Goal: Navigation & Orientation: Find specific page/section

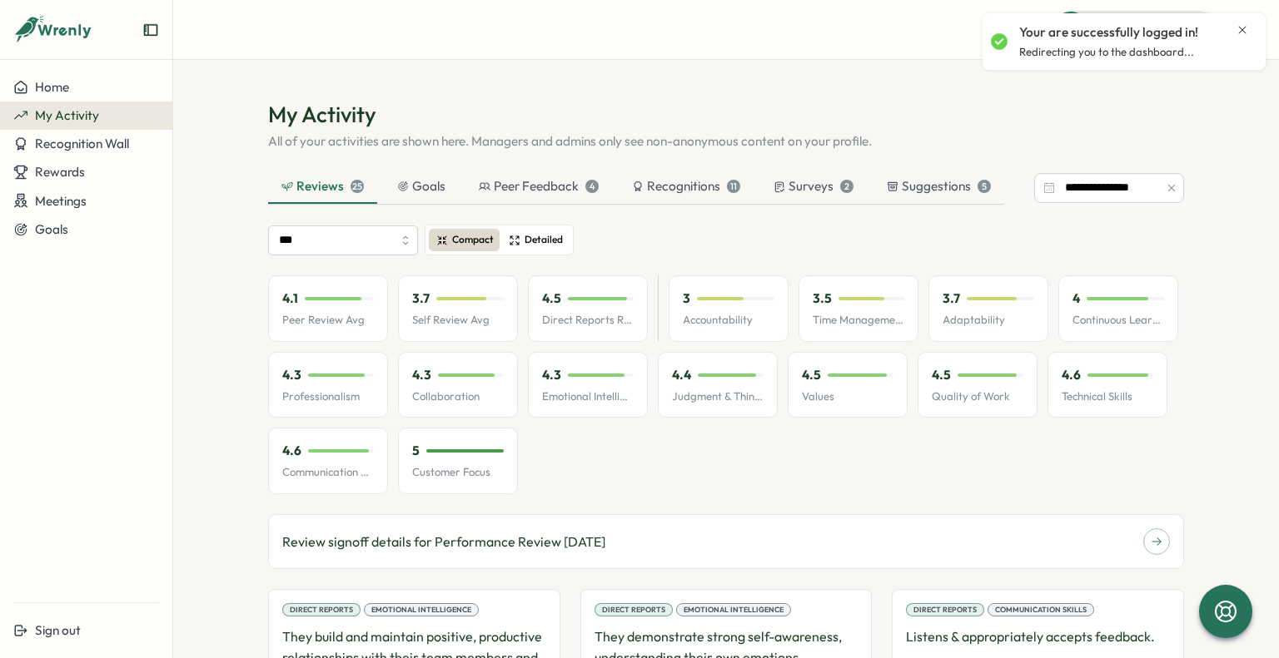
click at [544, 246] on span "Detailed" at bounding box center [543, 240] width 38 height 16
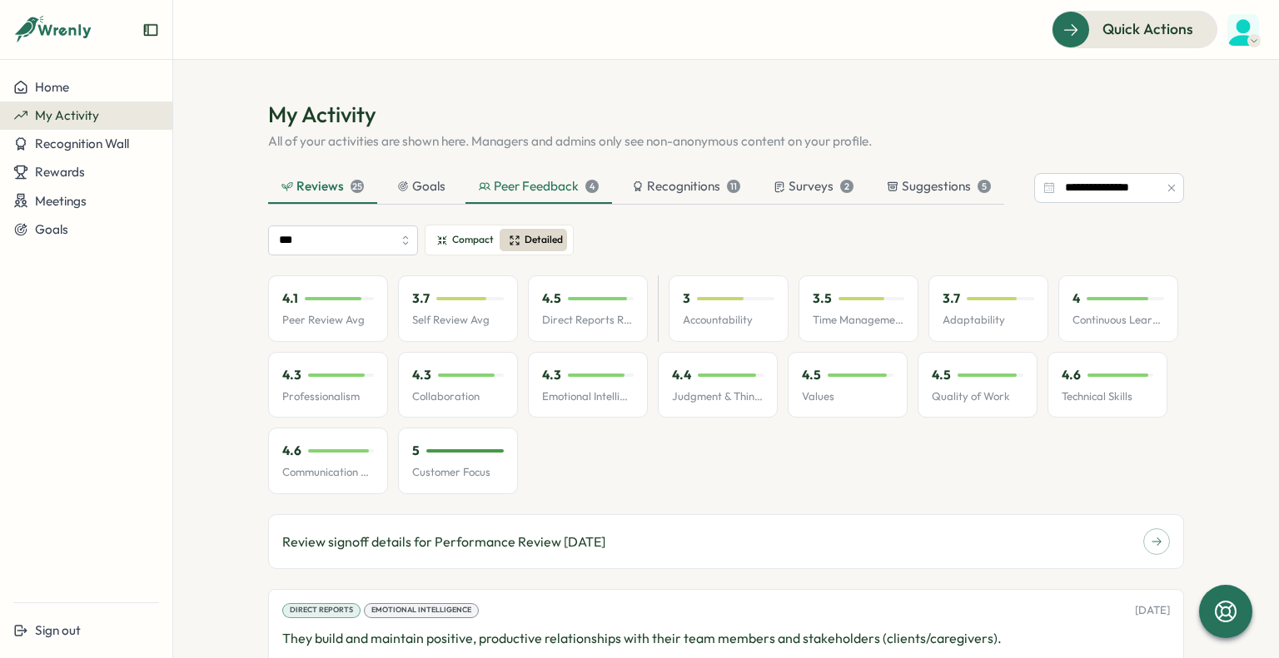
click at [554, 192] on div "Peer Feedback 4" at bounding box center [539, 186] width 120 height 18
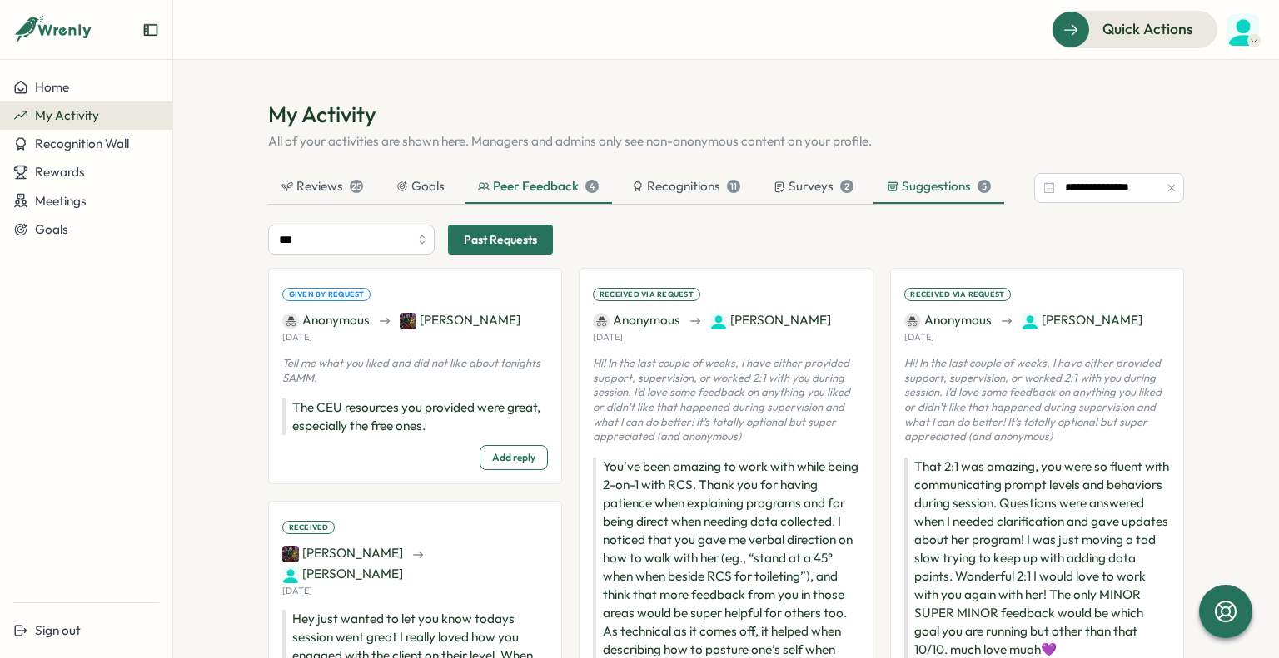
click at [887, 180] on div "Suggestions 5" at bounding box center [939, 186] width 104 height 18
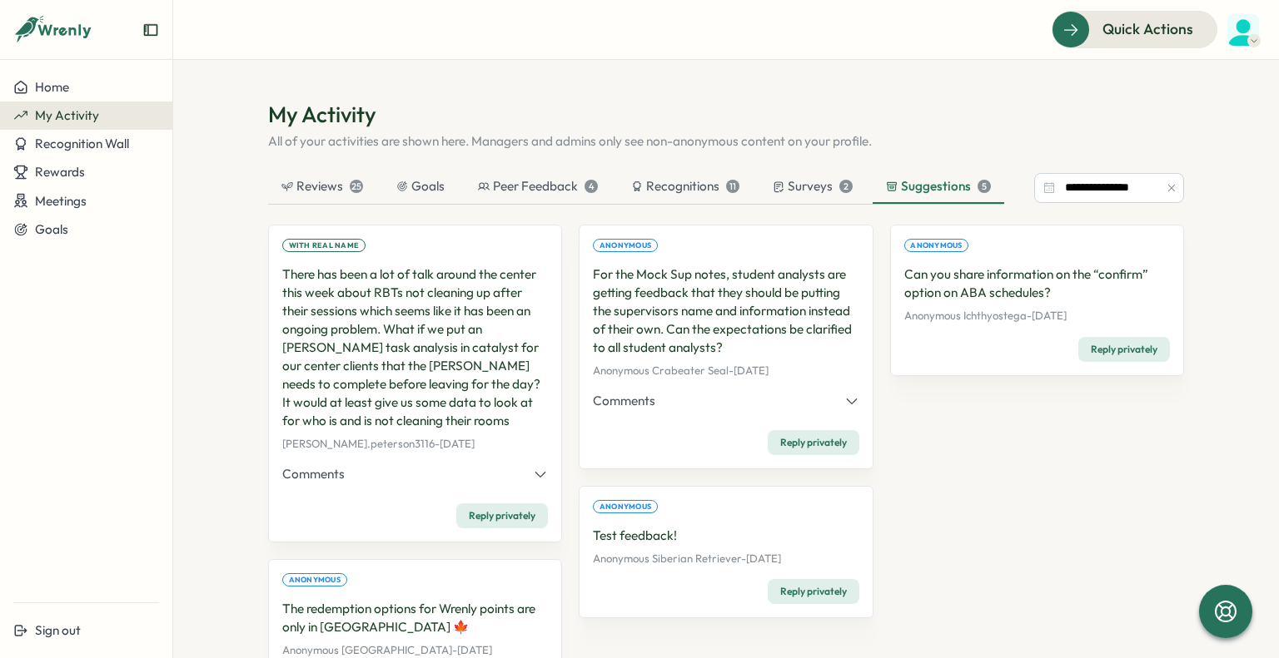
click at [124, 114] on div "My Activity" at bounding box center [86, 115] width 146 height 15
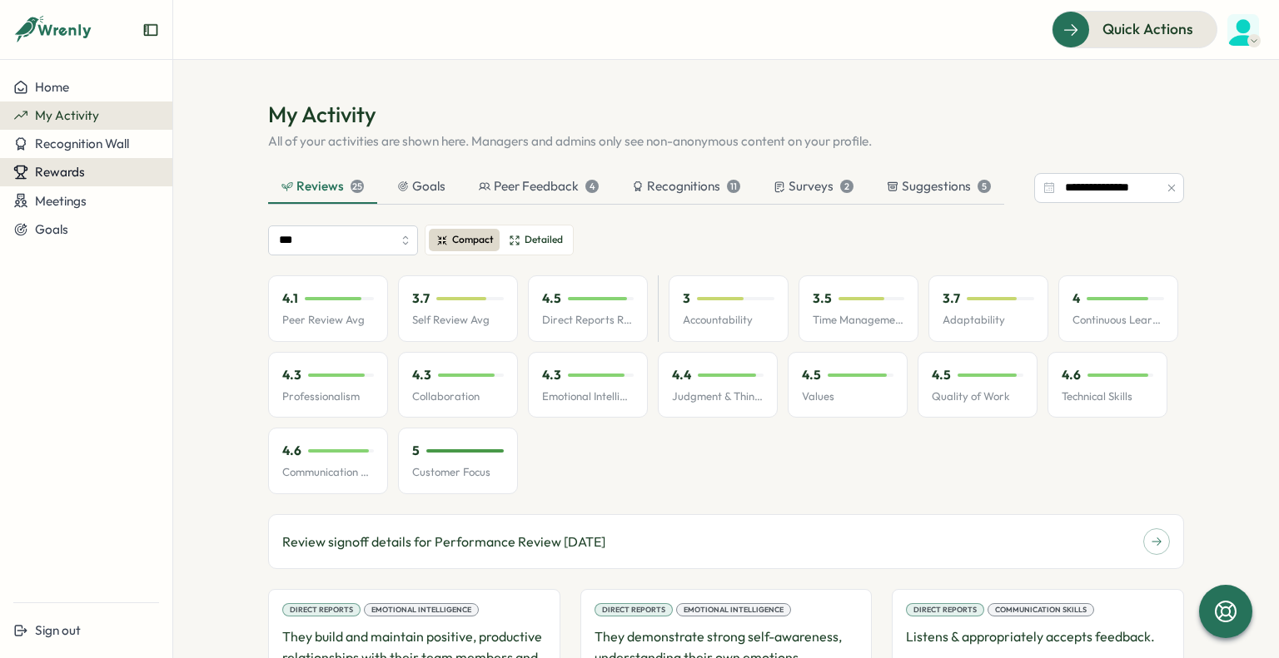
click at [87, 163] on button "Rewards" at bounding box center [86, 172] width 172 height 28
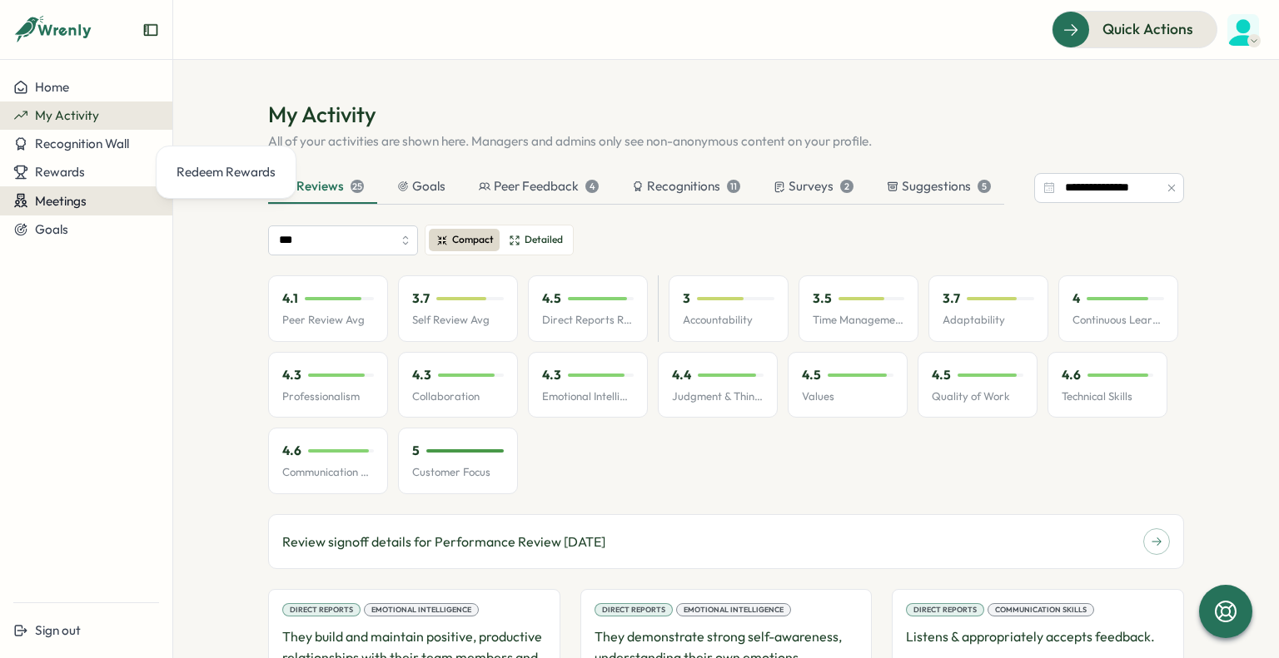
click at [104, 199] on div "Meetings" at bounding box center [86, 201] width 146 height 16
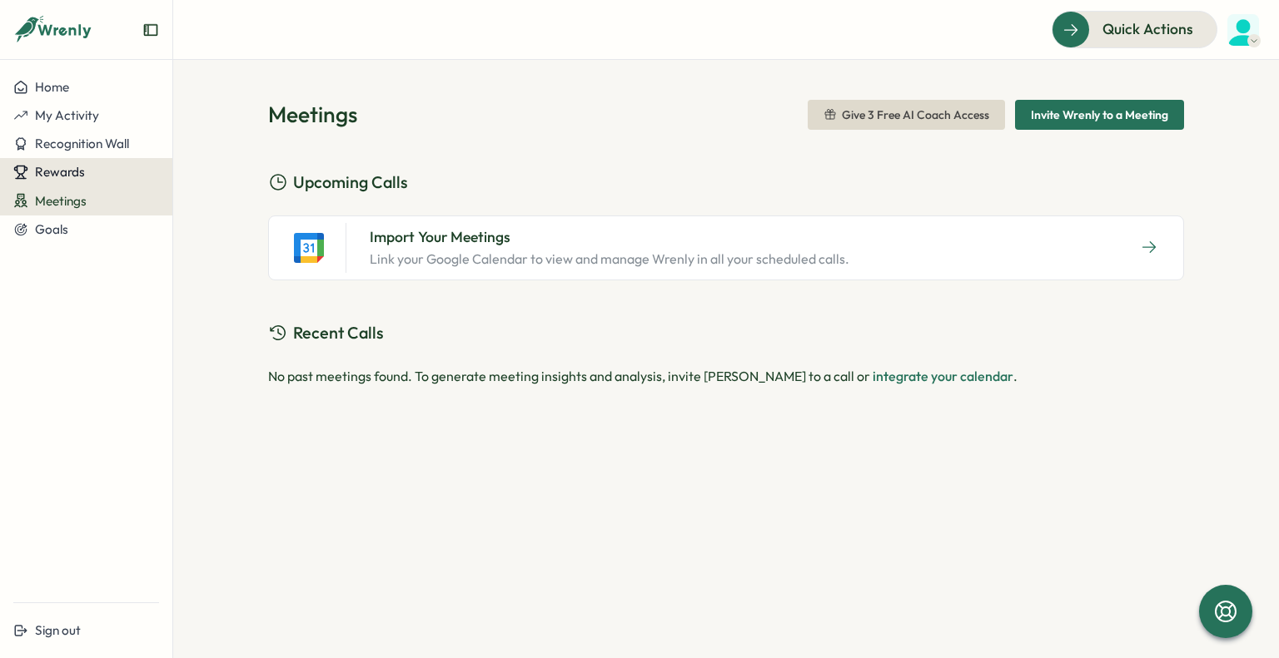
click at [73, 167] on span "Rewards" at bounding box center [60, 172] width 50 height 16
click at [184, 171] on div "Redeem Rewards" at bounding box center [225, 172] width 99 height 18
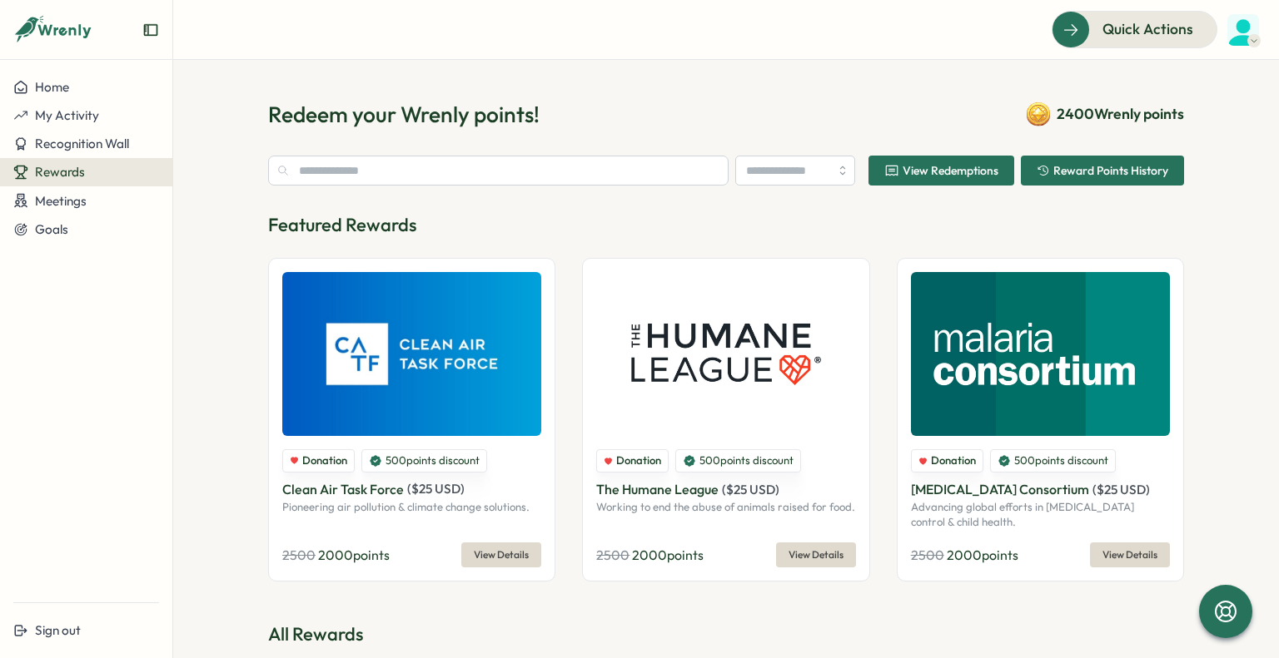
type input "**********"
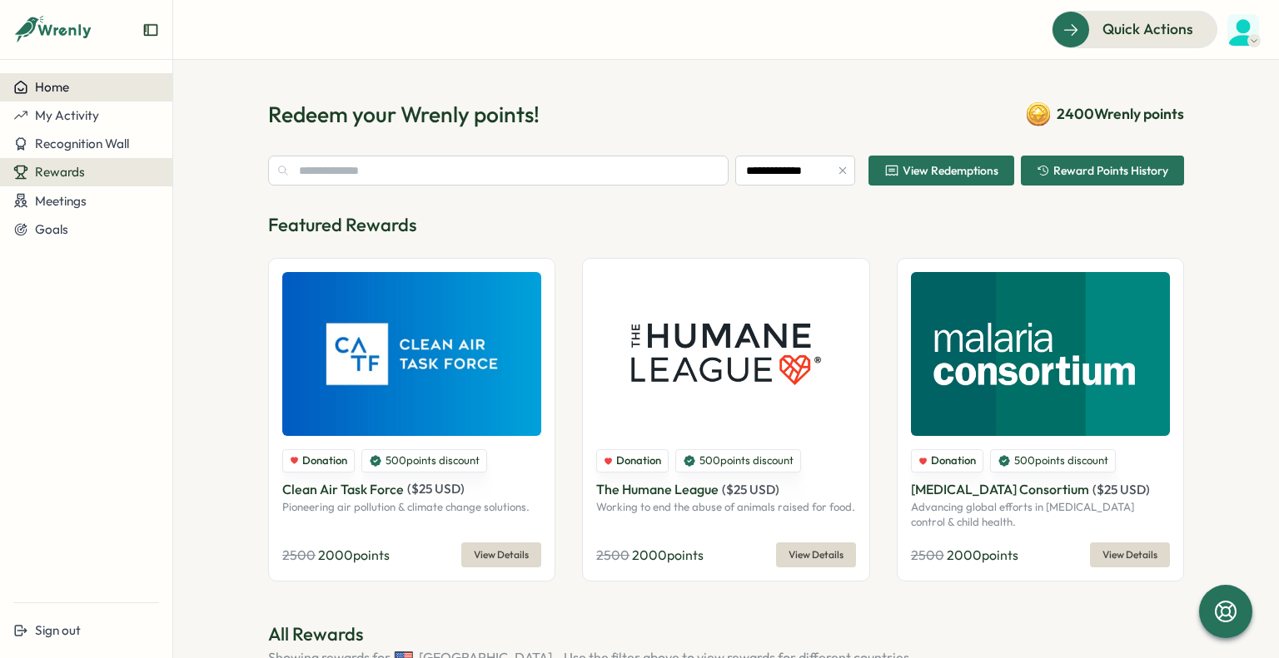
click at [61, 93] on span "Home" at bounding box center [52, 87] width 34 height 16
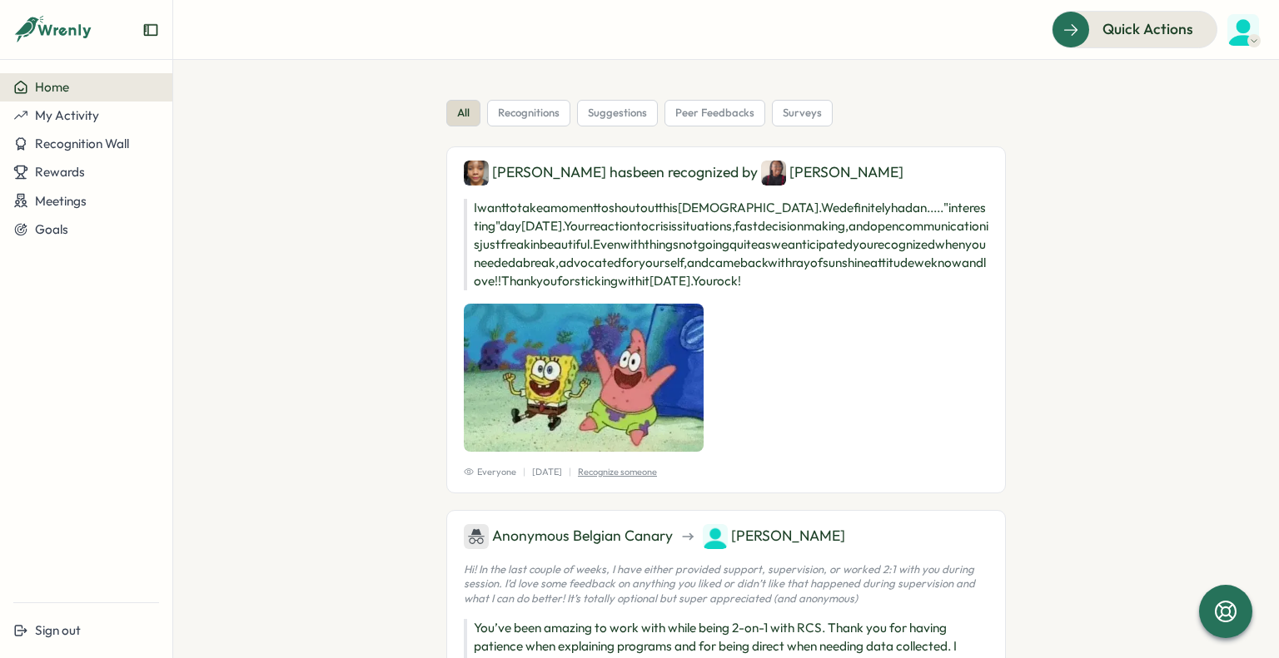
click at [109, 97] on button "Home" at bounding box center [86, 87] width 172 height 28
click at [101, 75] on button "Home" at bounding box center [86, 87] width 172 height 28
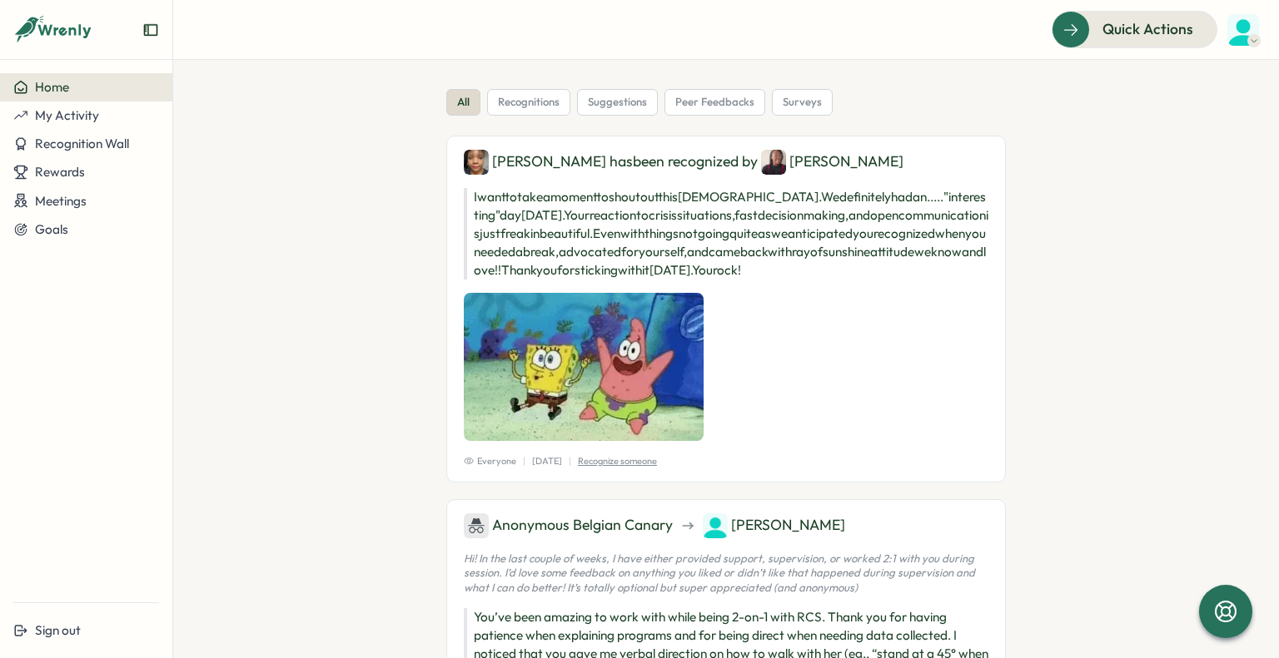
scroll to position [12, 0]
click at [48, 94] on span "Home" at bounding box center [52, 87] width 34 height 16
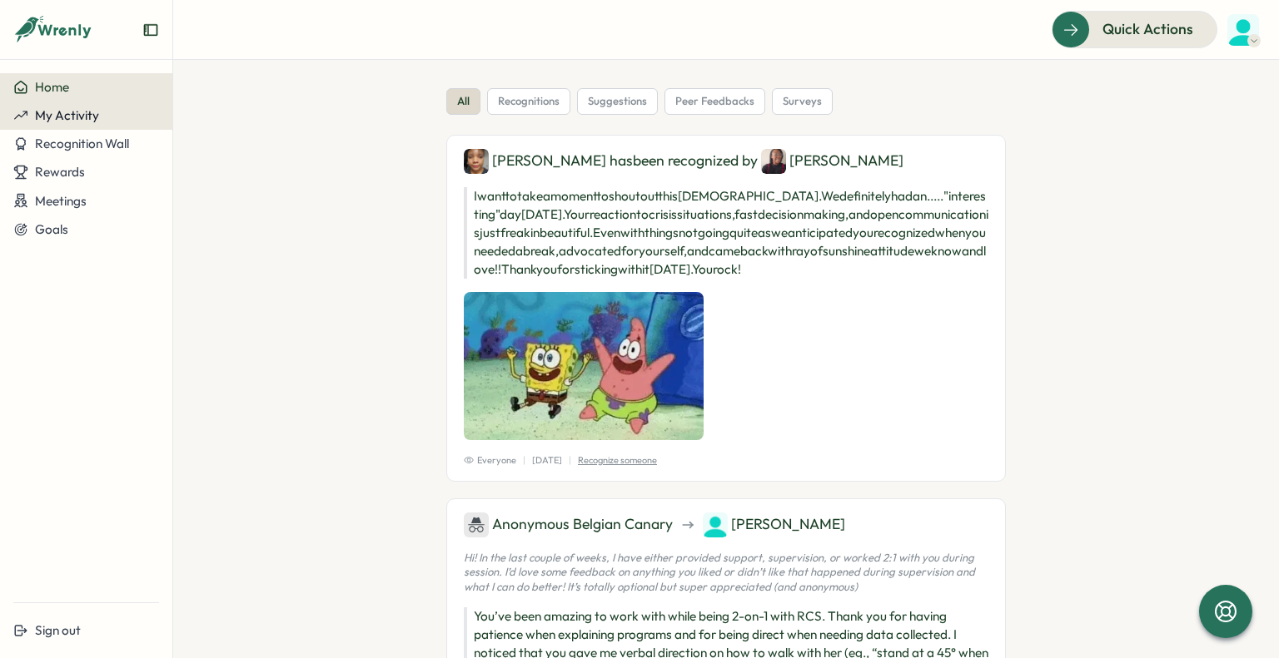
click at [60, 118] on span "My Activity" at bounding box center [67, 115] width 64 height 16
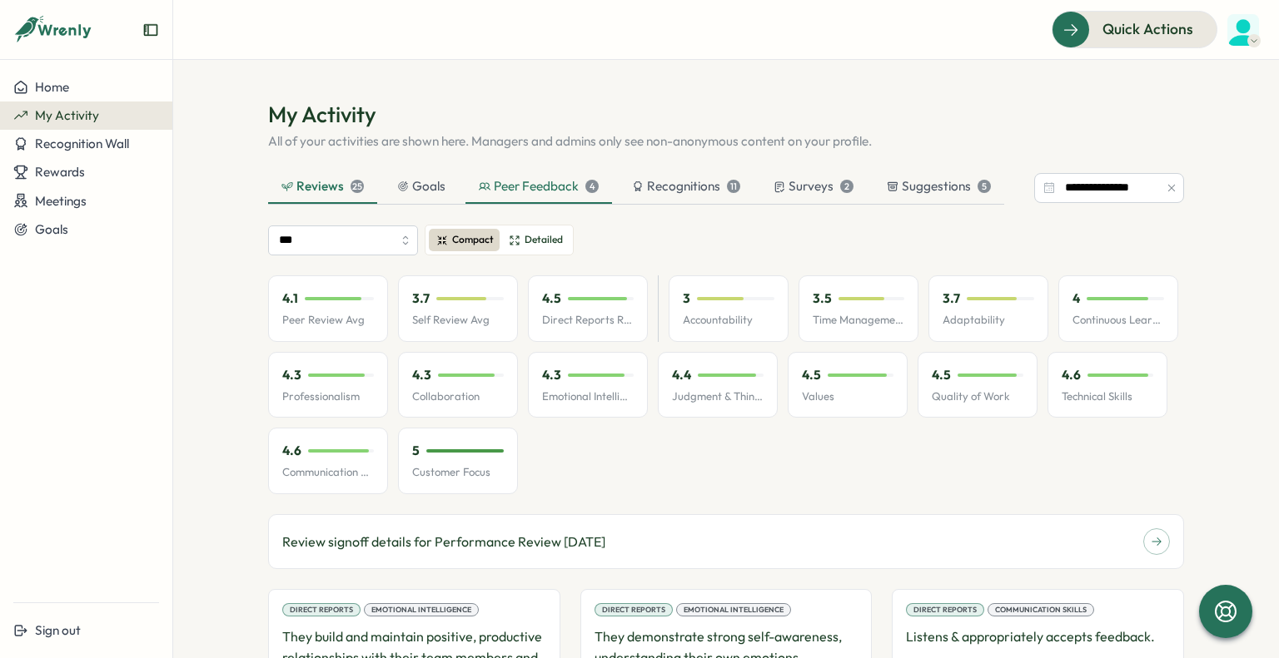
click at [570, 189] on div "Peer Feedback 4" at bounding box center [539, 186] width 120 height 18
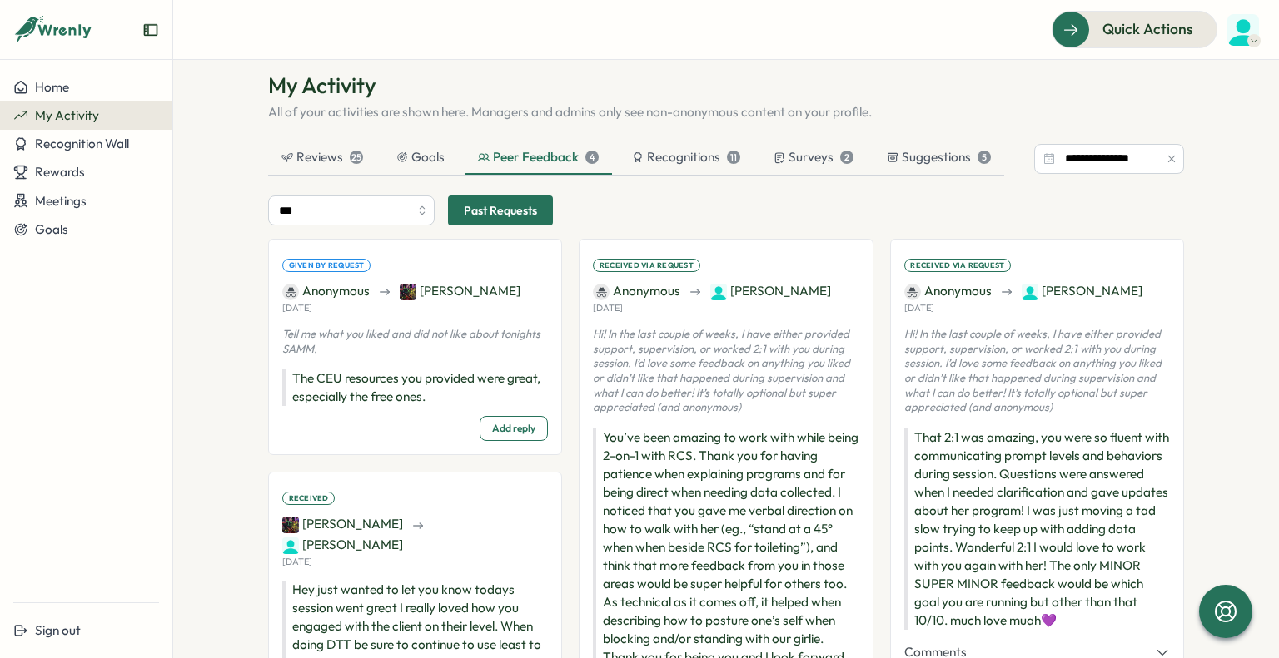
scroll to position [27, 0]
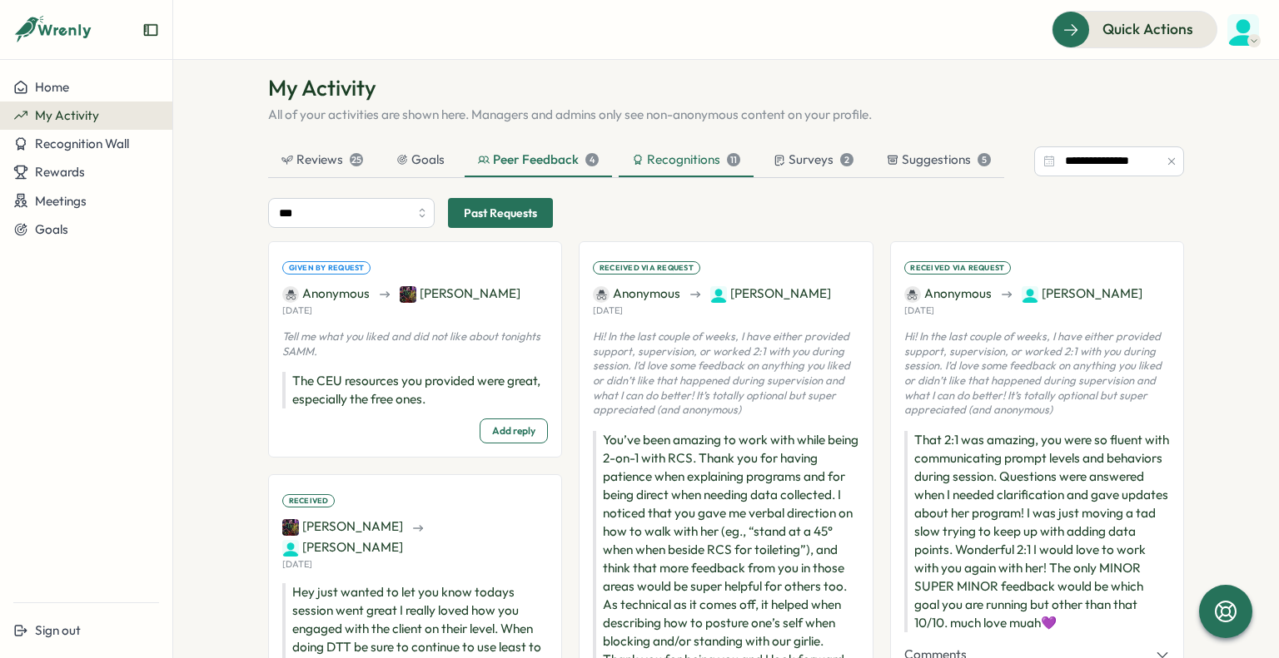
click at [692, 156] on div "Recognitions 11" at bounding box center [686, 160] width 108 height 18
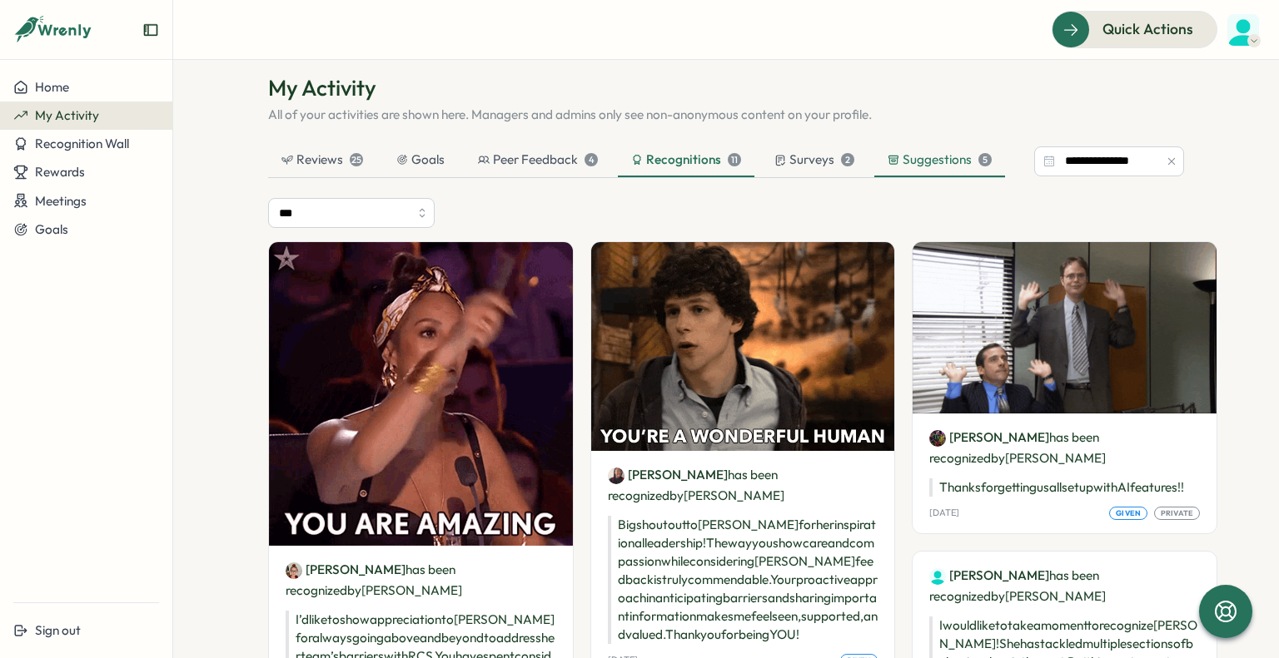
click at [907, 175] on div "Suggestions 5" at bounding box center [939, 160] width 131 height 33
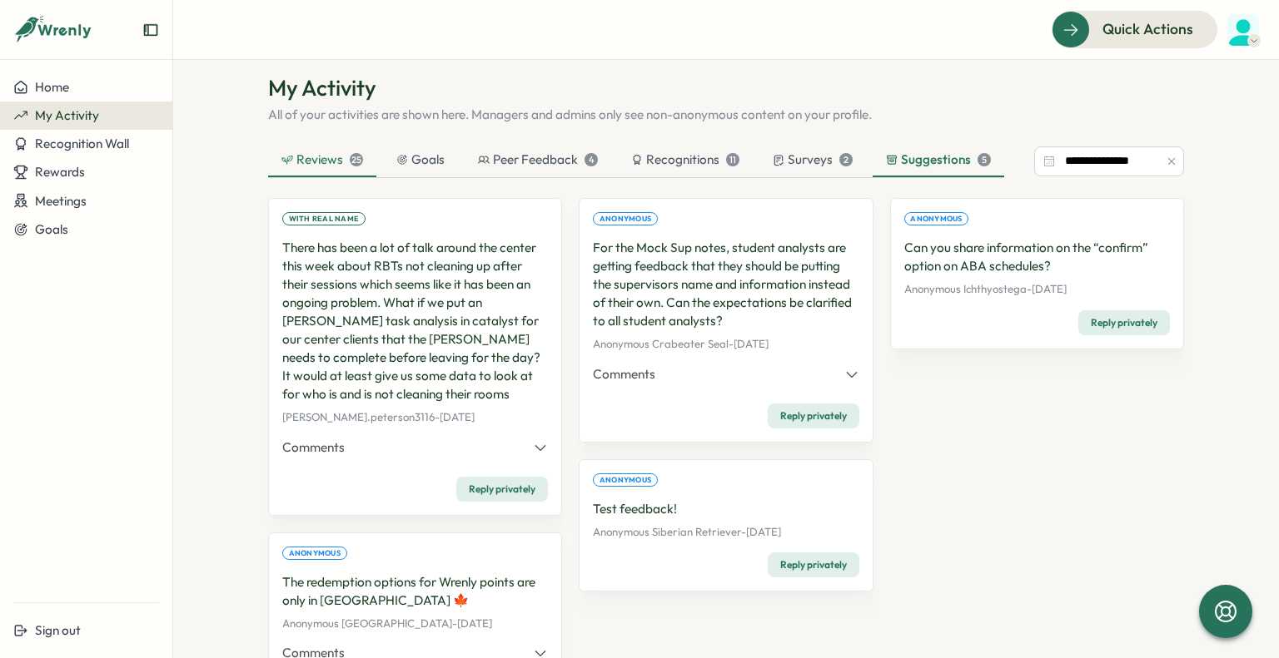
click at [345, 151] on div "Reviews 25" at bounding box center [322, 160] width 82 height 18
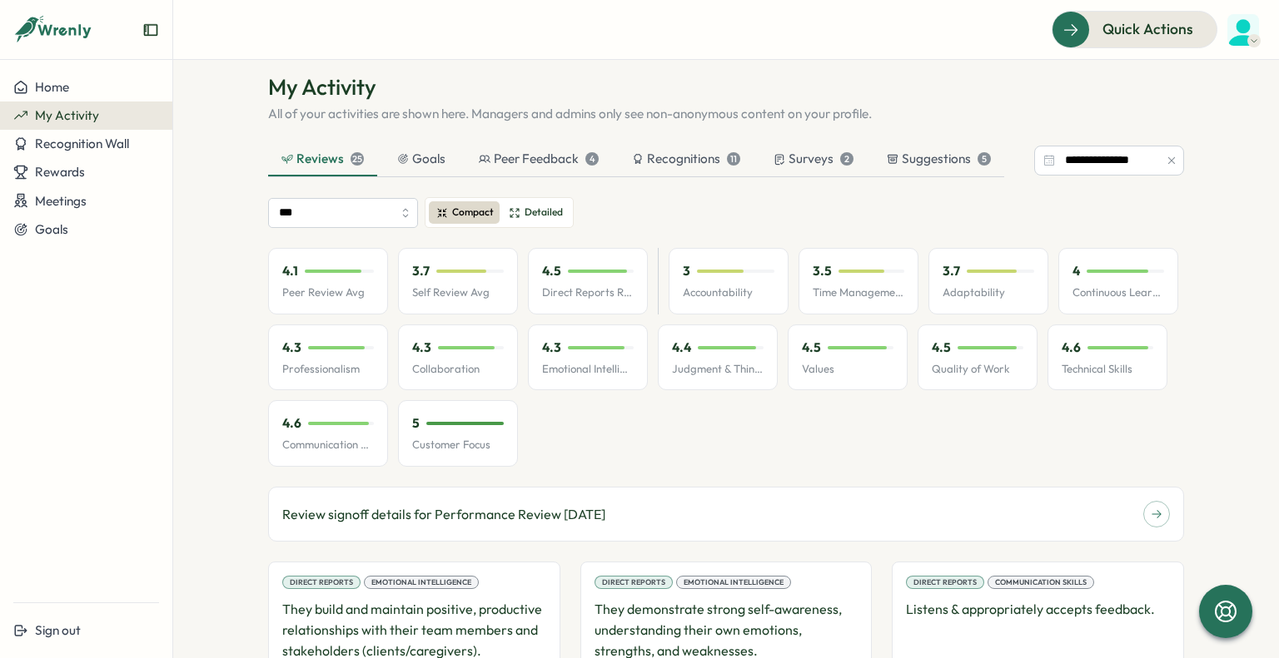
scroll to position [58, 0]
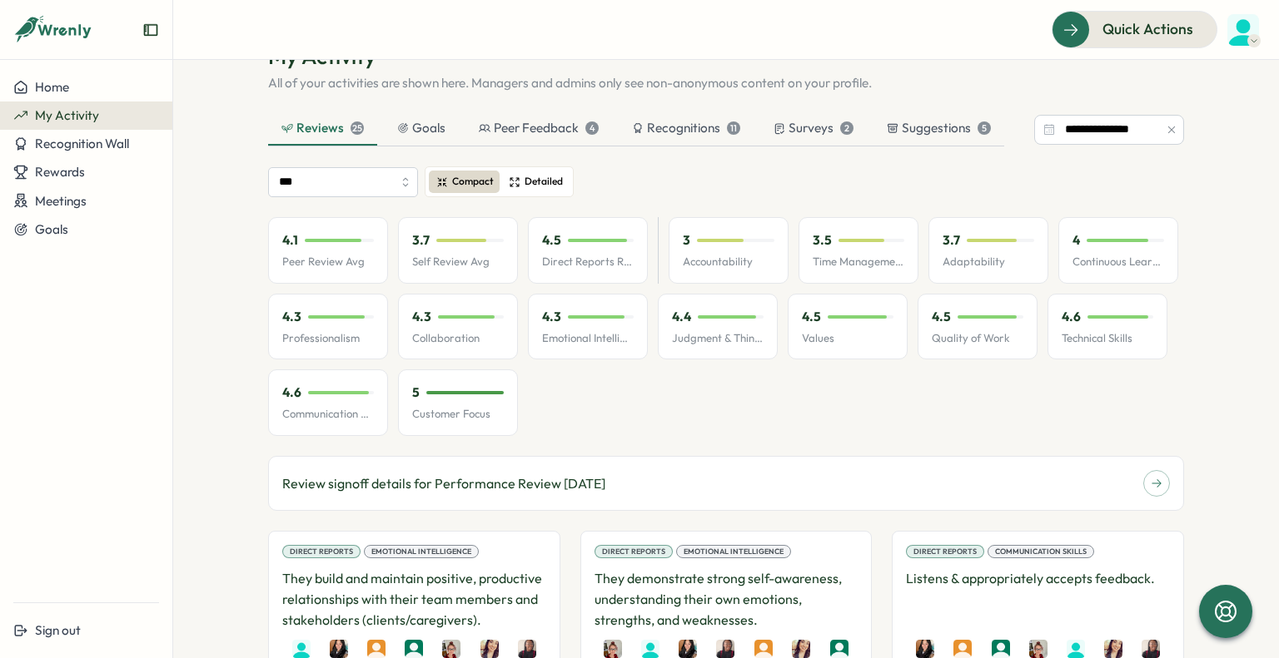
click at [519, 171] on label "Detailed" at bounding box center [535, 182] width 68 height 22
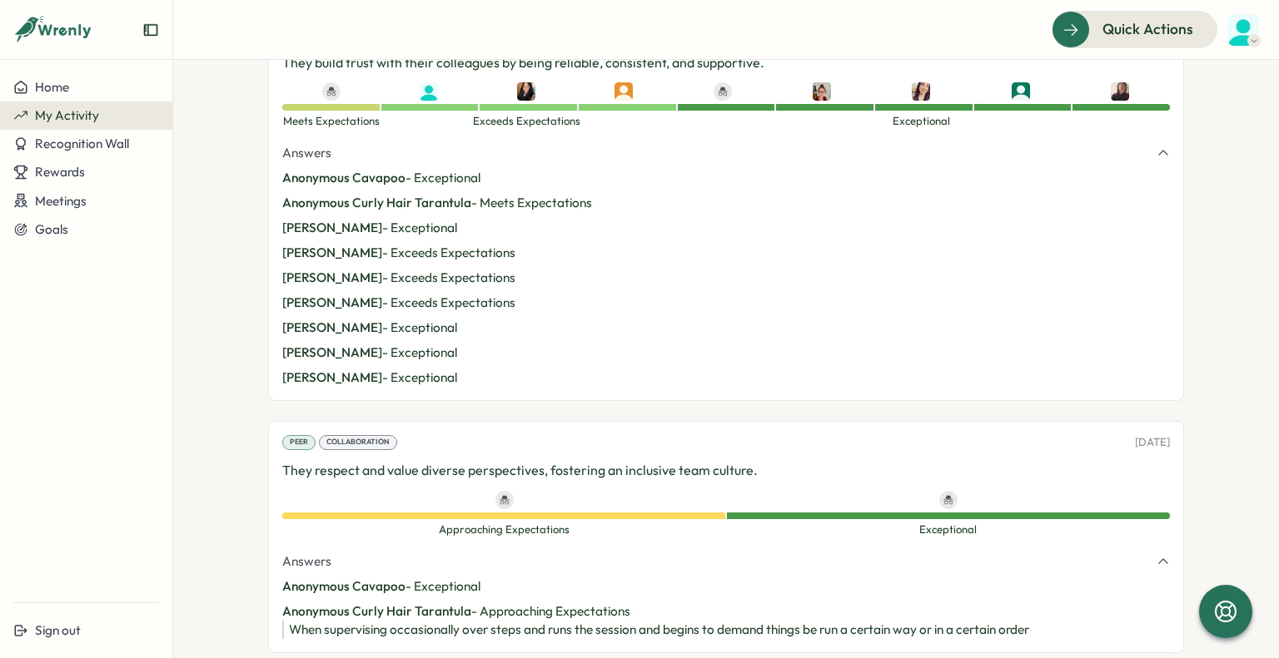
scroll to position [7509, 0]
